Goal: Find specific page/section: Find specific page/section

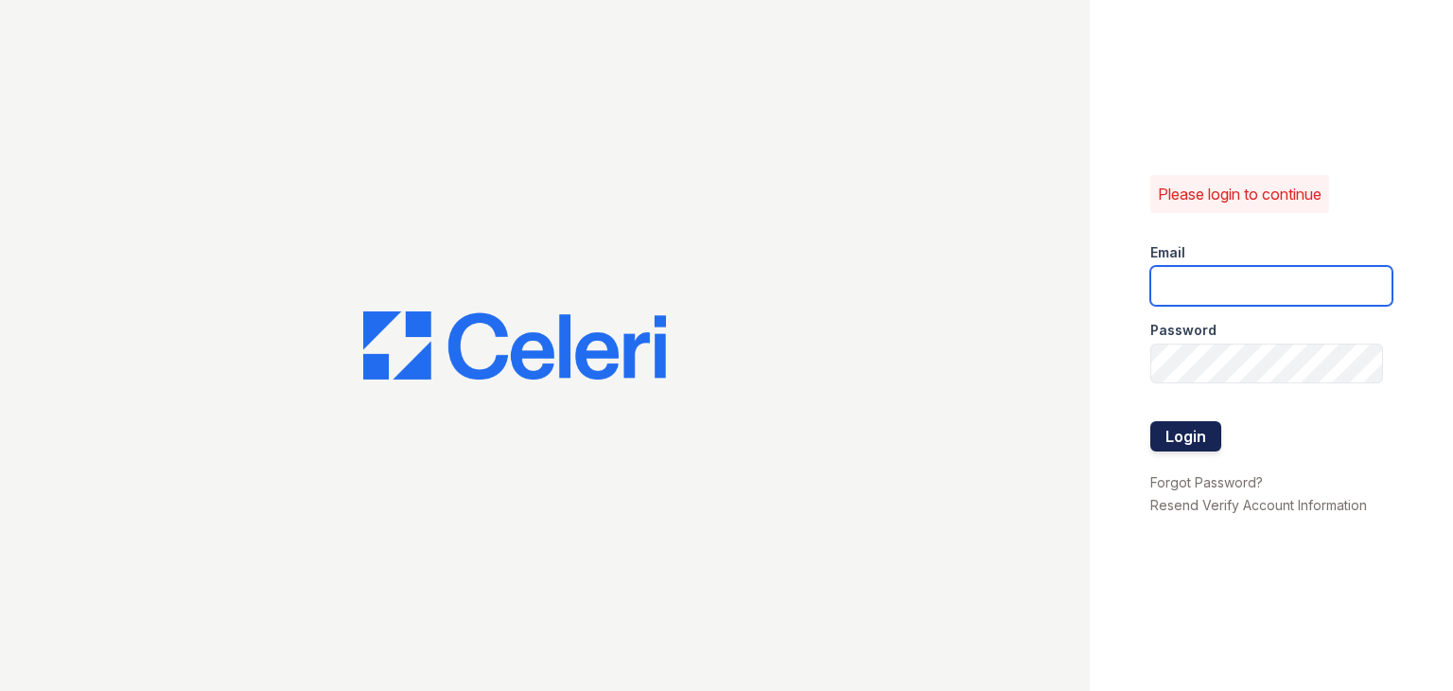
type input "[DOMAIN_NAME][EMAIL_ADDRESS][DOMAIN_NAME]"
click at [1192, 440] on button "Login" at bounding box center [1185, 436] width 71 height 30
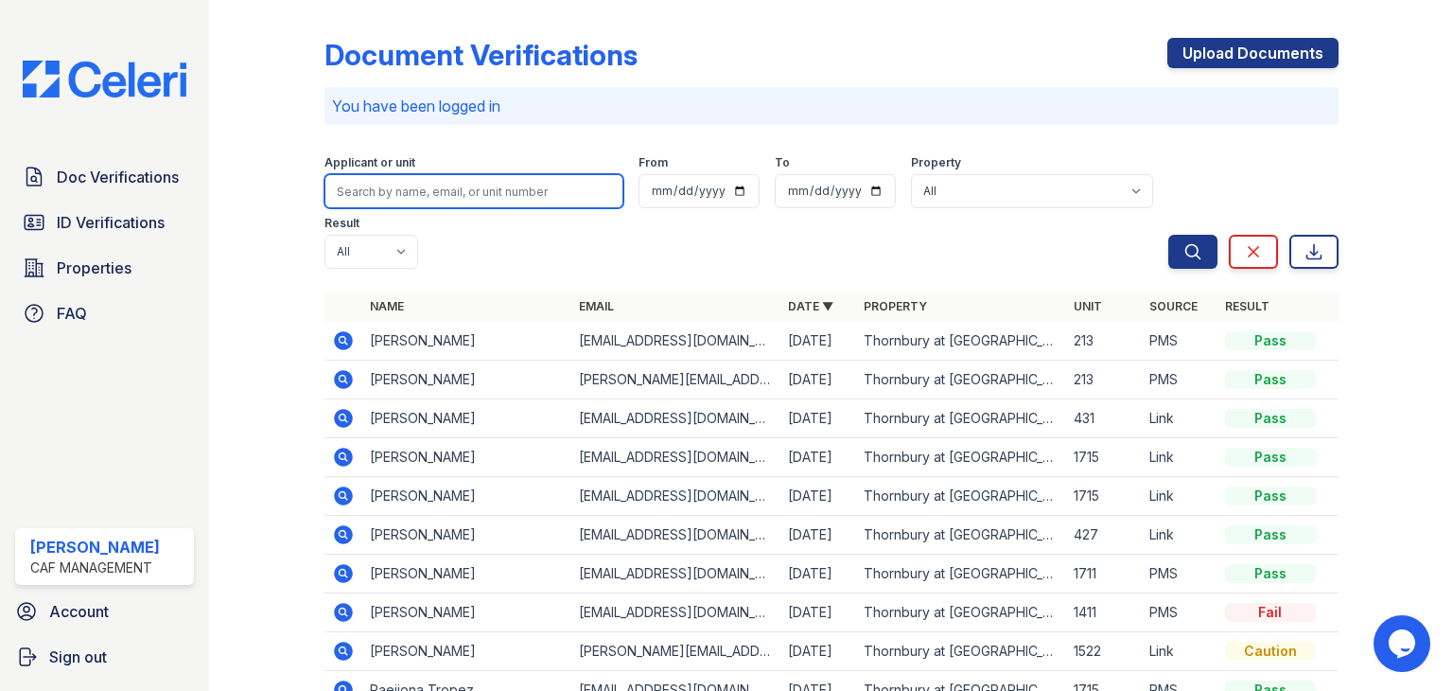
click at [425, 183] on input "search" at bounding box center [474, 191] width 299 height 34
type input "jahan"
click at [1168, 235] on button "Search" at bounding box center [1192, 252] width 49 height 34
